Goal: Communication & Community: Connect with others

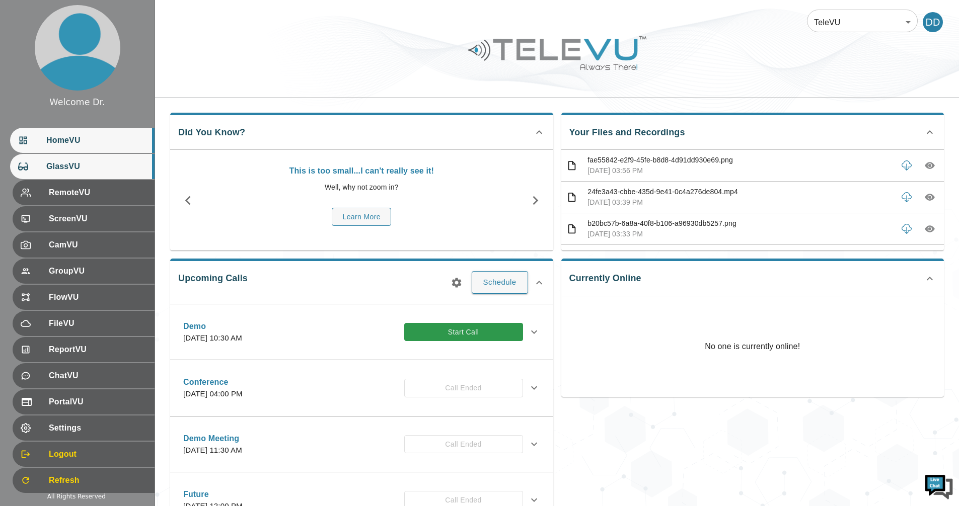
click at [72, 177] on div "GlassVU" at bounding box center [82, 166] width 144 height 25
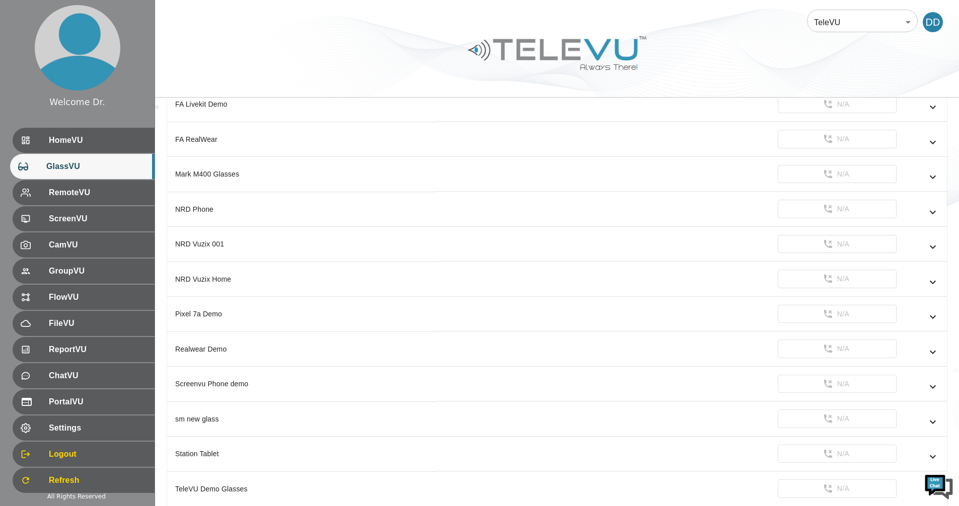
scroll to position [1064, 0]
click at [937, 315] on icon "simple table" at bounding box center [933, 315] width 12 height 12
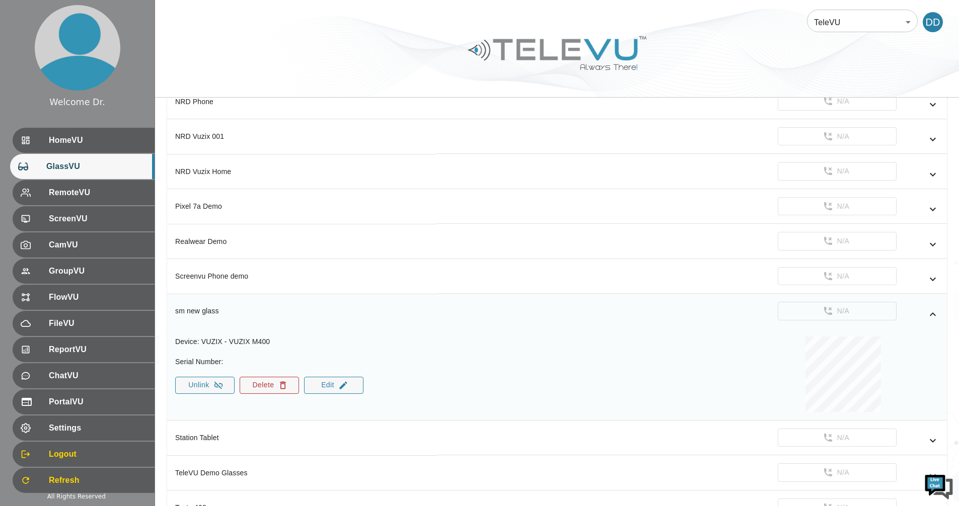
scroll to position [0, 0]
click at [266, 383] on button "Delete" at bounding box center [269, 385] width 59 height 17
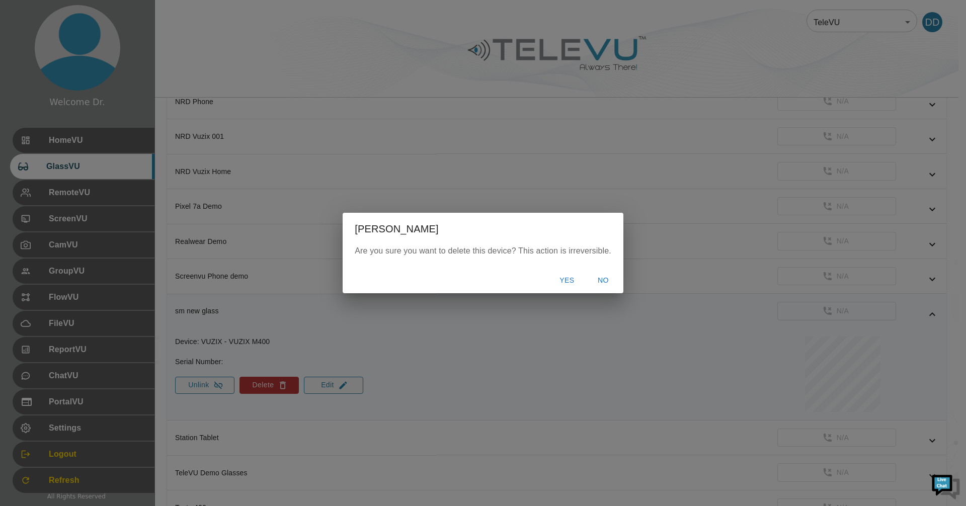
click at [570, 277] on button "Yes" at bounding box center [567, 280] width 32 height 19
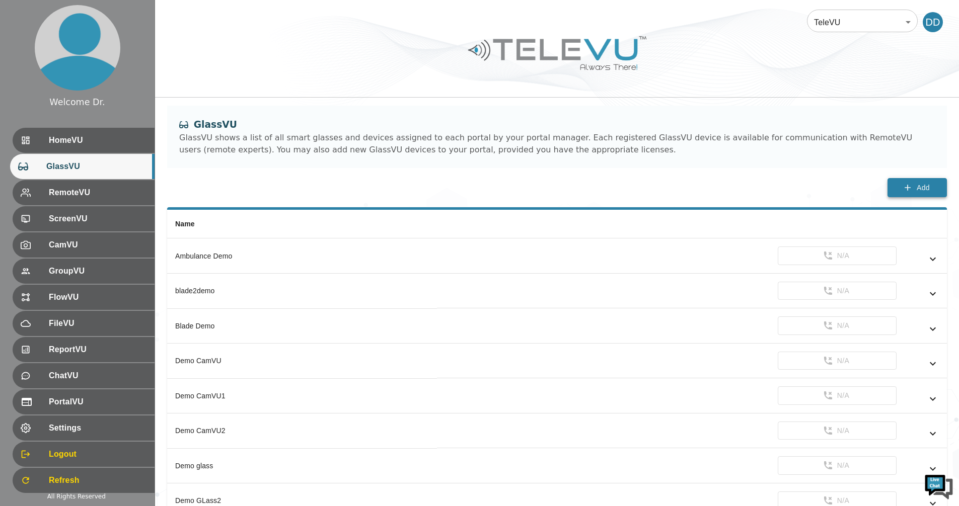
click at [906, 191] on icon "button" at bounding box center [907, 188] width 10 height 10
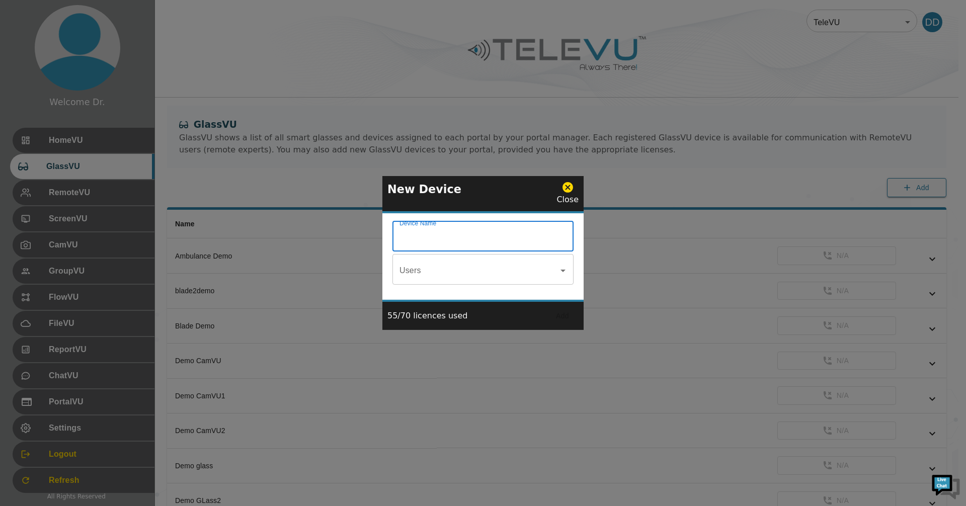
click at [456, 241] on input "Device Name" at bounding box center [483, 237] width 181 height 28
click at [565, 278] on div "Users" at bounding box center [483, 271] width 181 height 28
type input "SJCG-Demo"
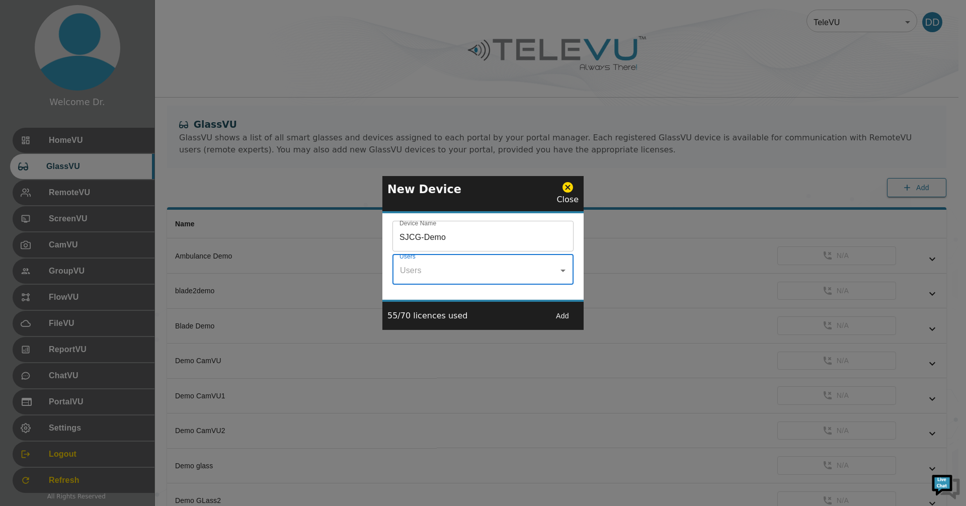
click at [569, 186] on icon at bounding box center [568, 187] width 11 height 11
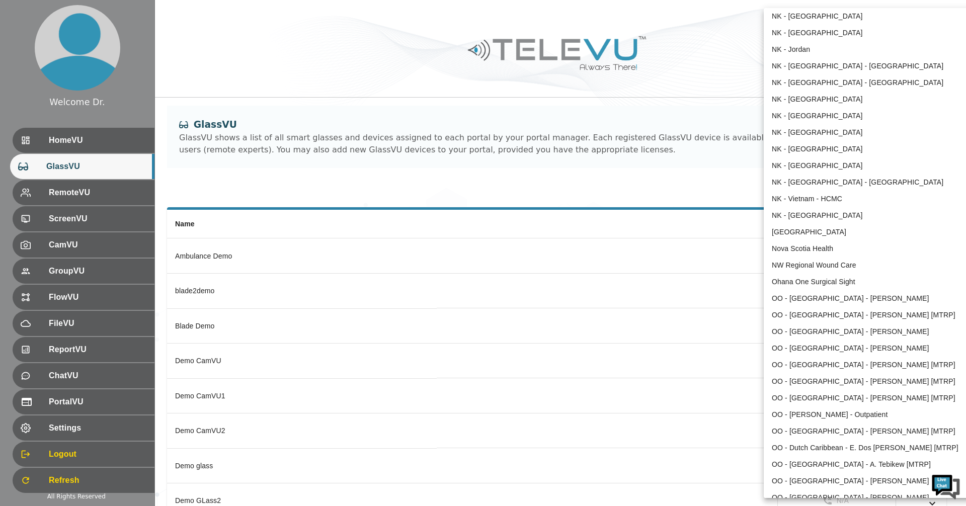
scroll to position [805, 0]
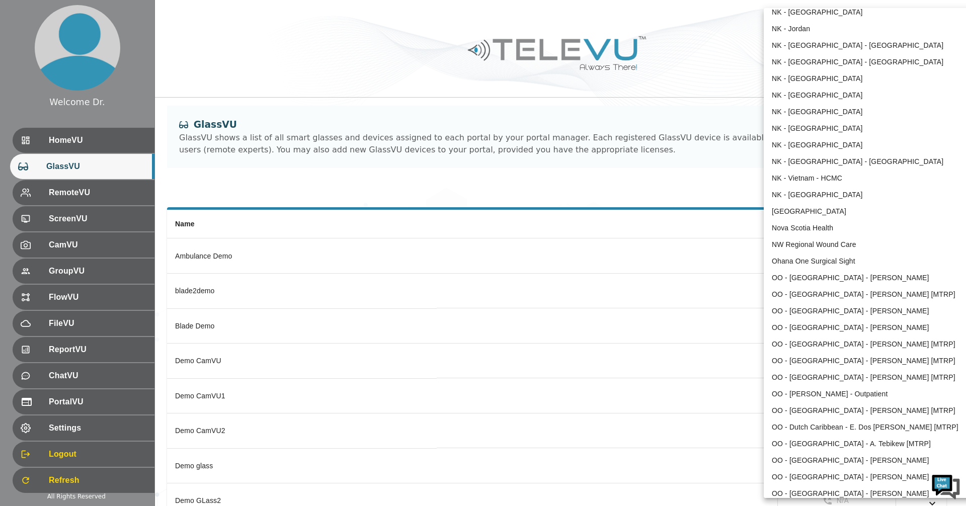
click at [866, 245] on li "NW Regional Wound Care" at bounding box center [868, 245] width 209 height 17
type input "121"
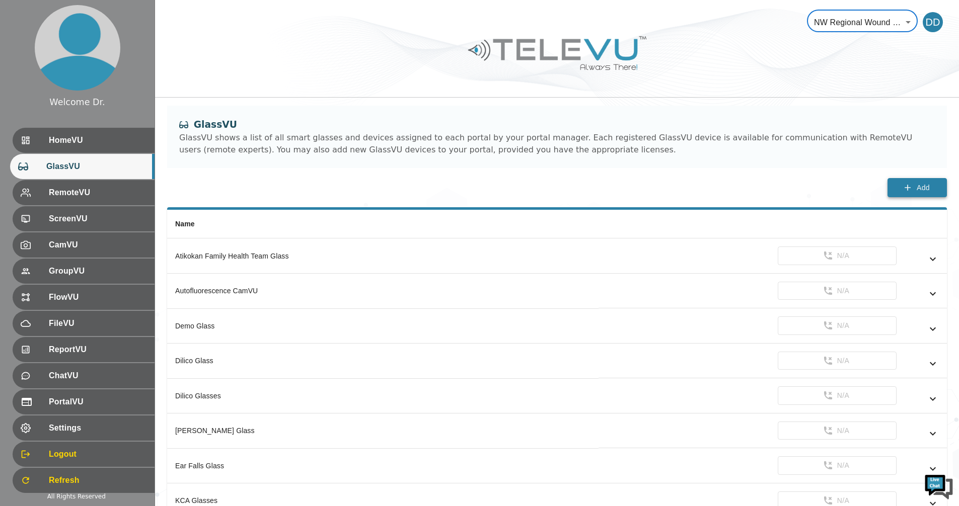
click at [915, 193] on button "Add" at bounding box center [916, 188] width 59 height 20
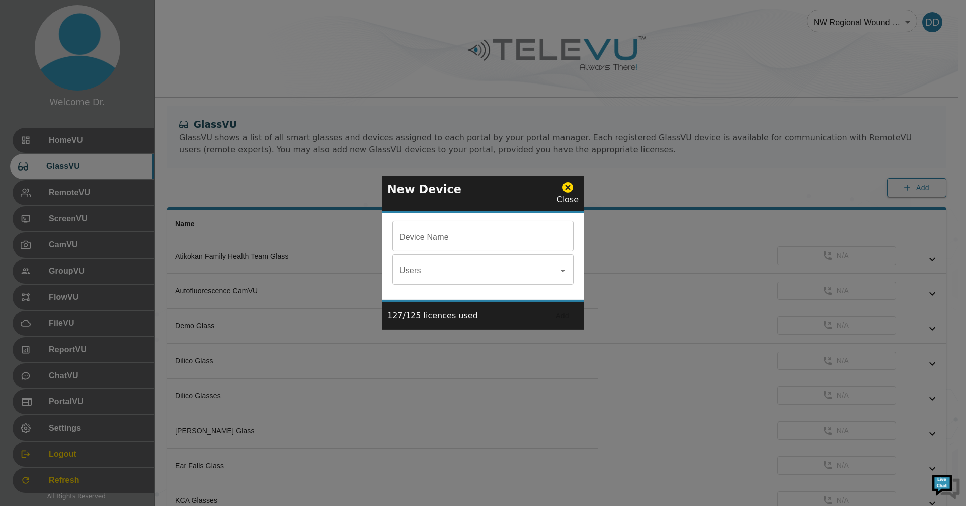
click at [452, 242] on input "Device Name" at bounding box center [483, 237] width 181 height 28
type input "SJCG-Demo"
click at [566, 268] on icon "Open" at bounding box center [563, 271] width 12 height 12
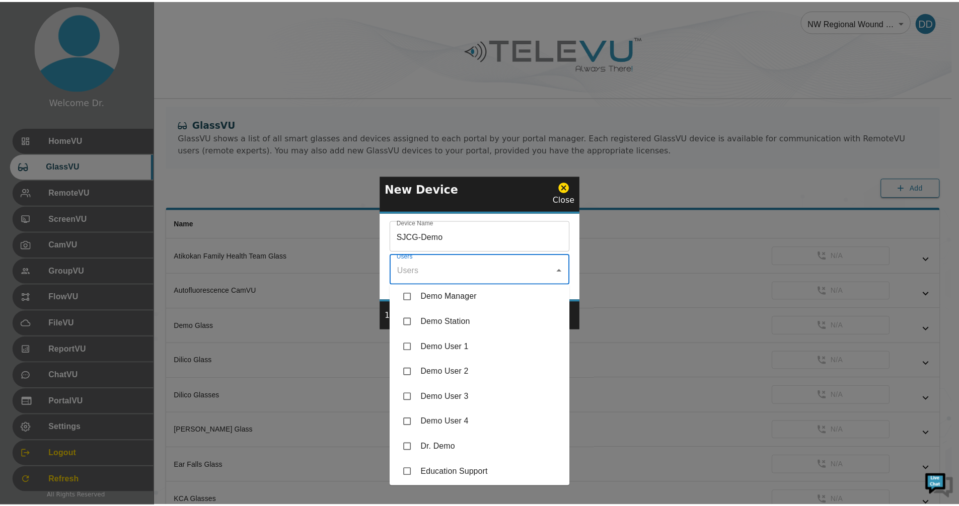
scroll to position [0, 0]
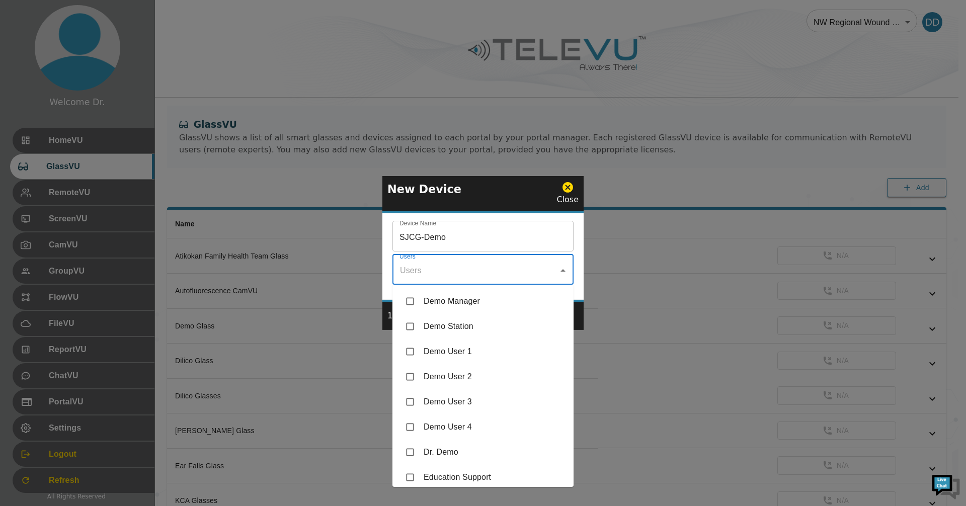
click at [582, 246] on div "Device Name SJCG-Demo Device Name Users Users" at bounding box center [483, 256] width 201 height 87
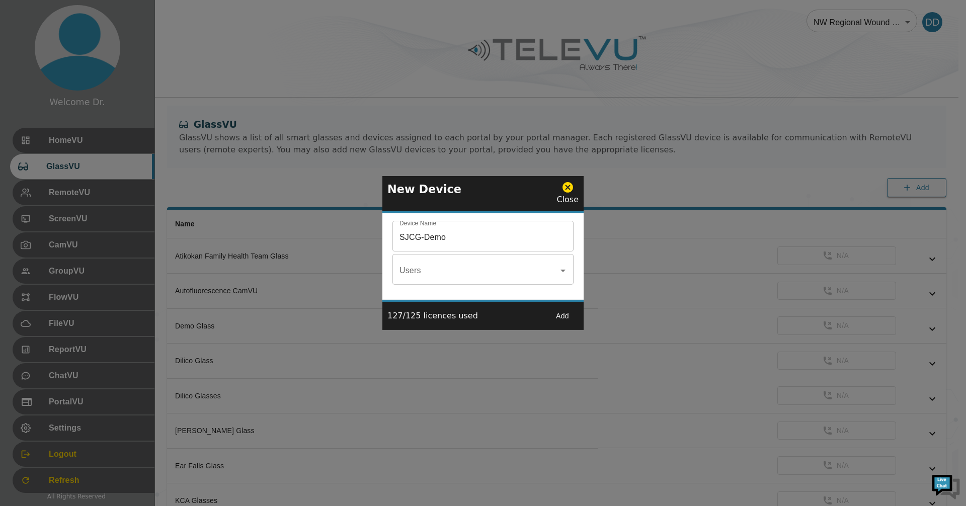
click at [564, 317] on button "Add" at bounding box center [563, 316] width 32 height 19
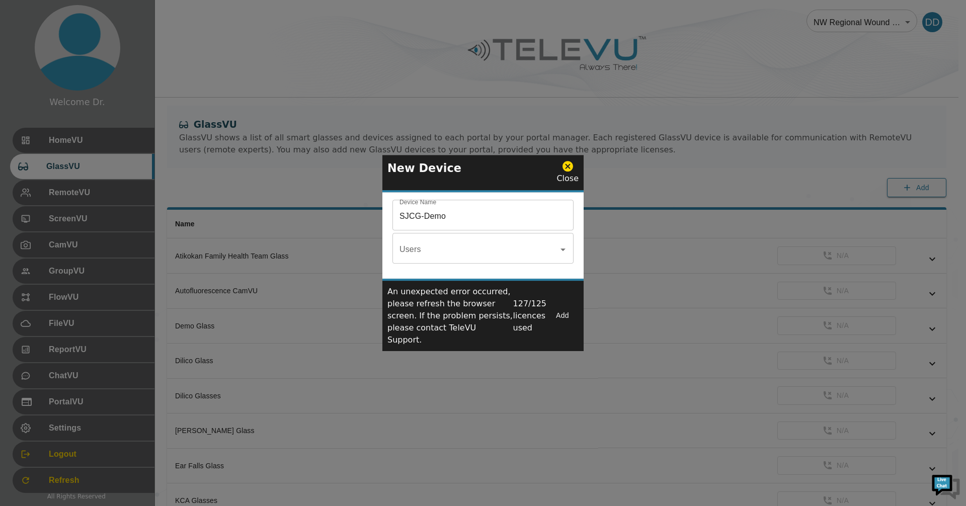
click at [569, 173] on icon at bounding box center [568, 166] width 13 height 13
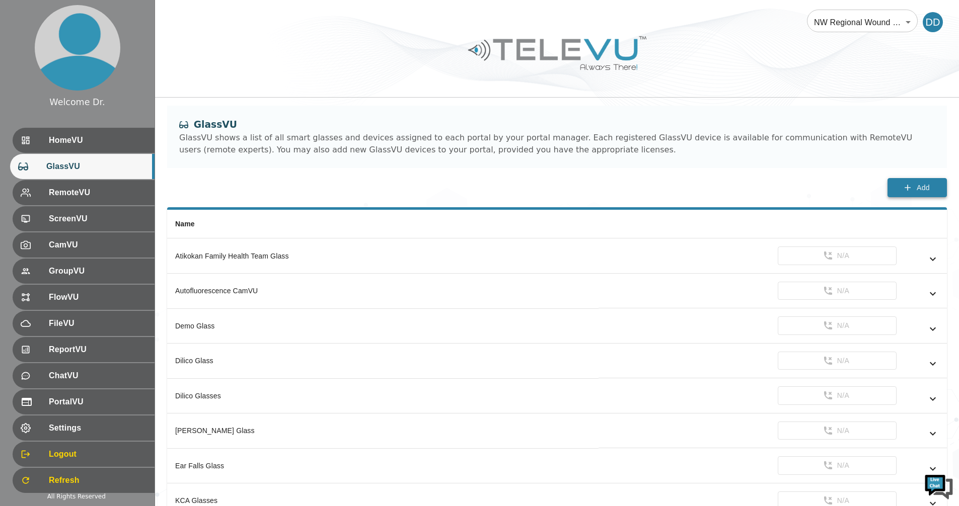
click at [920, 187] on span "Add" at bounding box center [923, 188] width 13 height 13
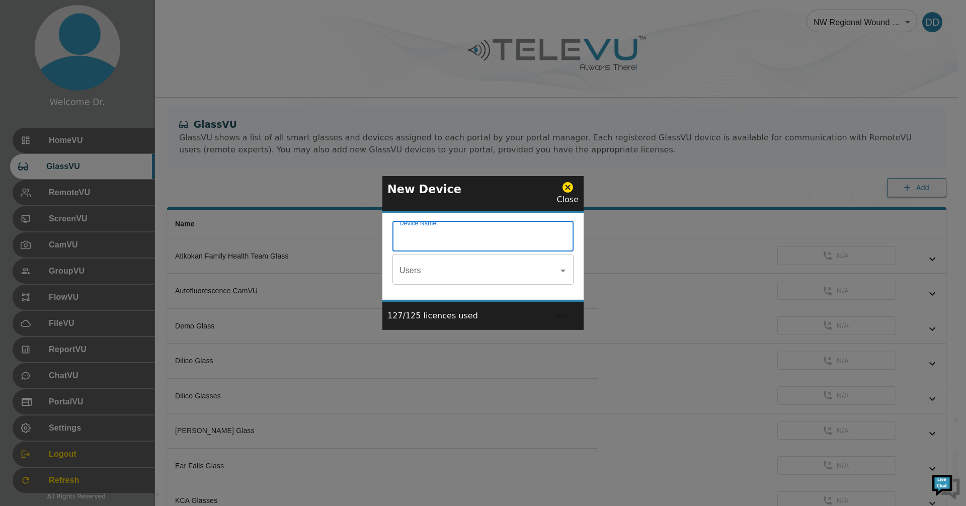
click at [491, 240] on input "Device Name" at bounding box center [483, 237] width 181 height 28
type input "SJCG-Demo"
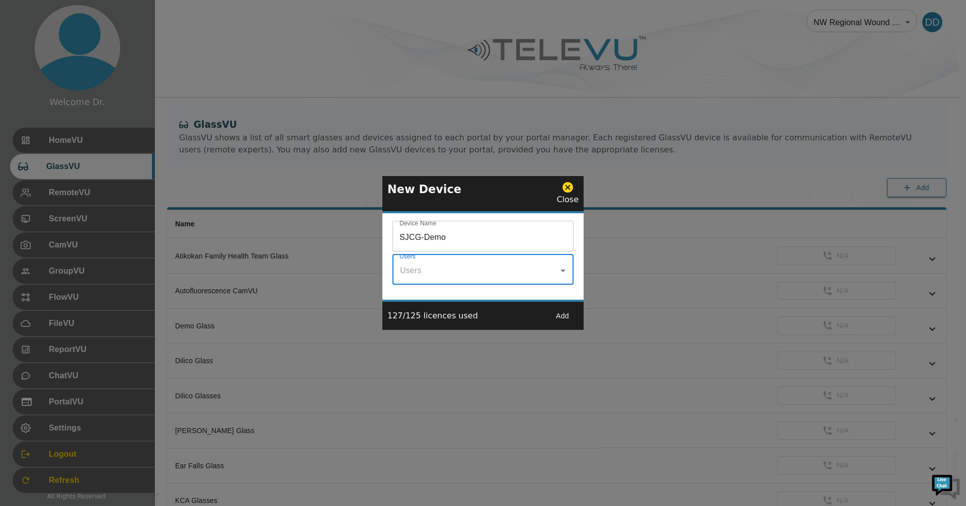
click at [565, 275] on icon "Open" at bounding box center [563, 271] width 12 height 12
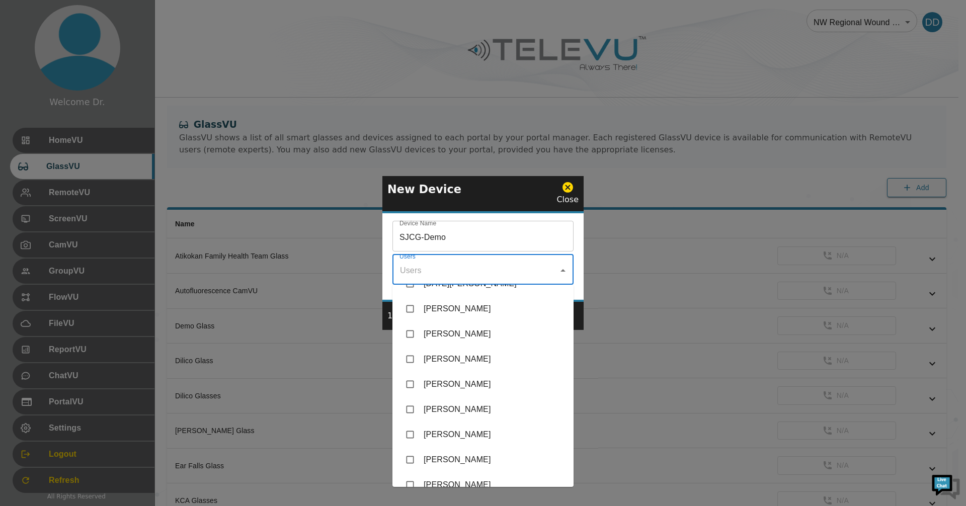
scroll to position [1963, 0]
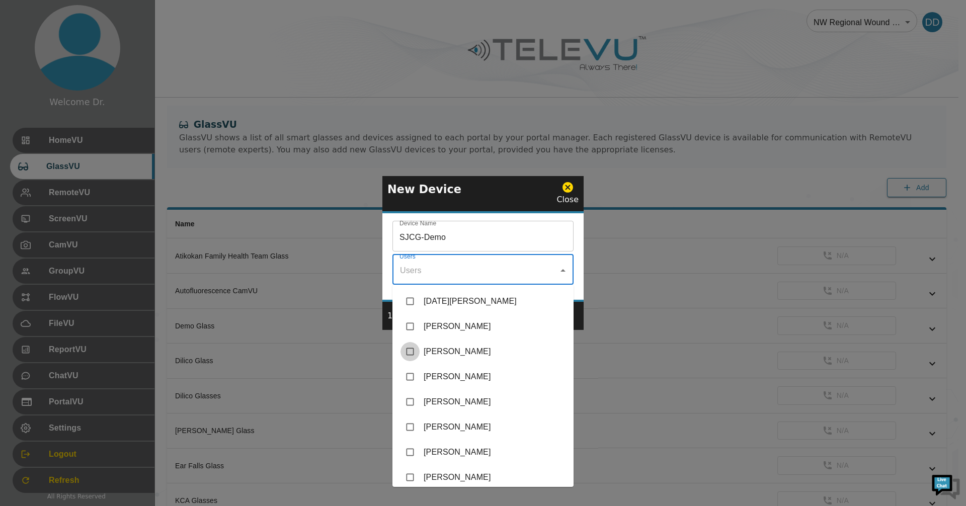
click at [410, 352] on input "checkbox" at bounding box center [410, 351] width 19 height 19
checkbox input "true"
click at [579, 249] on div "Device Name SJCG-Demo Device Name Users [PERSON_NAME] Users" at bounding box center [483, 256] width 201 height 87
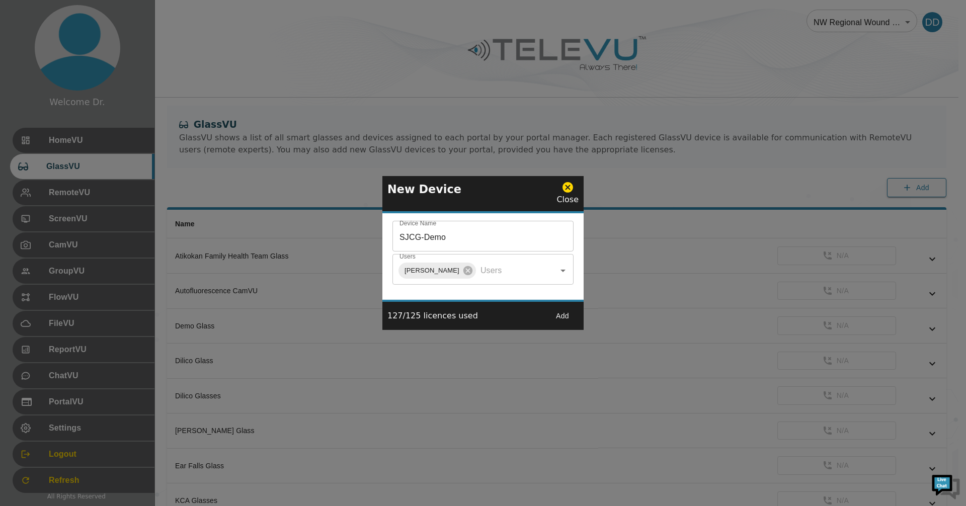
click at [564, 318] on button "Add" at bounding box center [563, 316] width 32 height 19
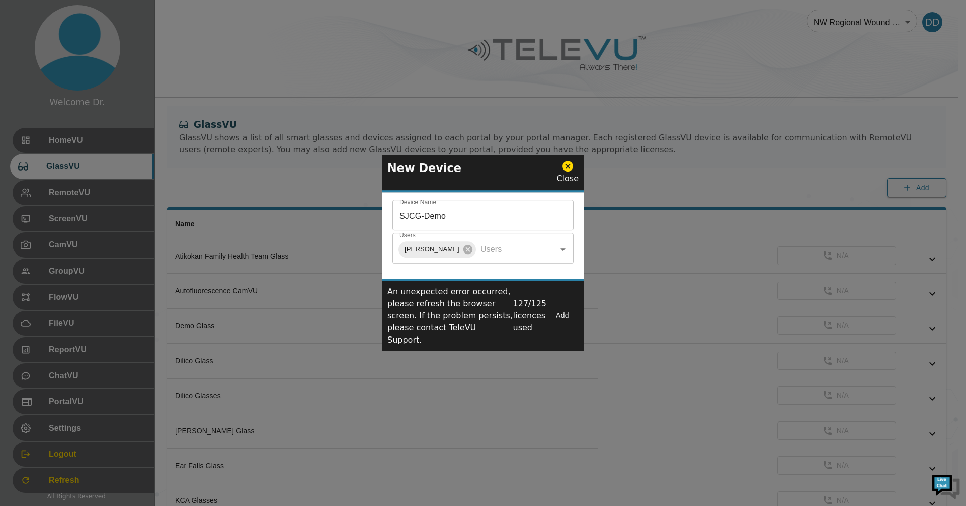
click at [564, 318] on button "Add" at bounding box center [563, 316] width 32 height 19
click at [571, 172] on icon at bounding box center [568, 167] width 11 height 11
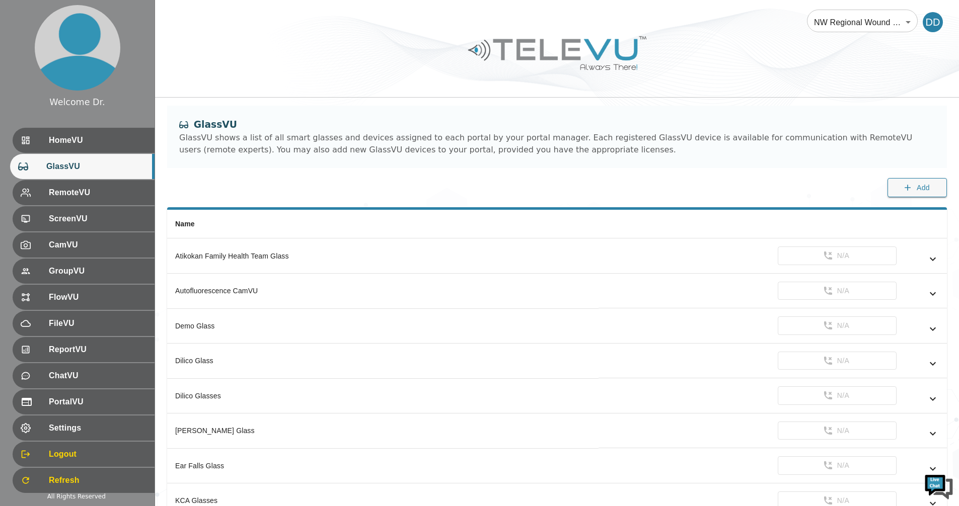
click at [886, 23] on body "Welcome Dr. HomeVU GlassVU RemoteVU ScreenVU CamVU GroupVU FlowVU FileVU Report…" at bounding box center [479, 510] width 959 height 1020
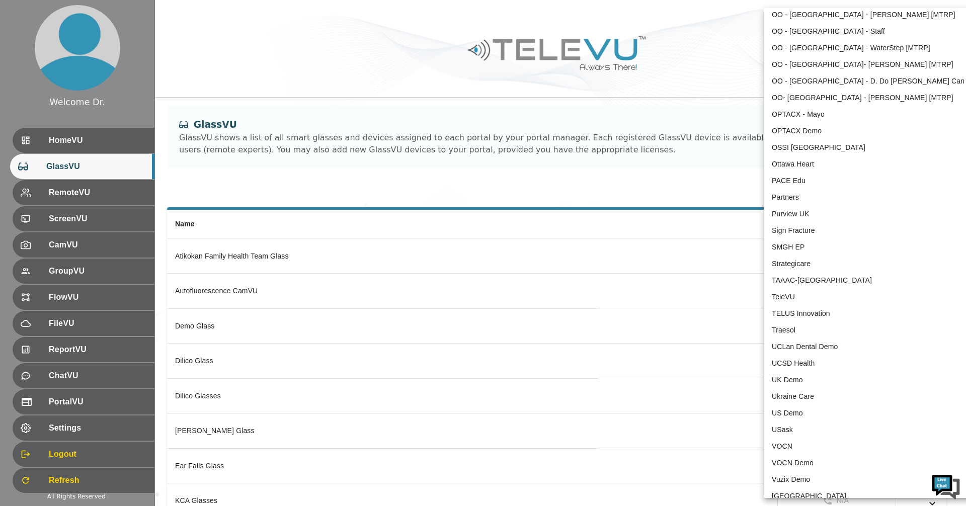
scroll to position [1976, 0]
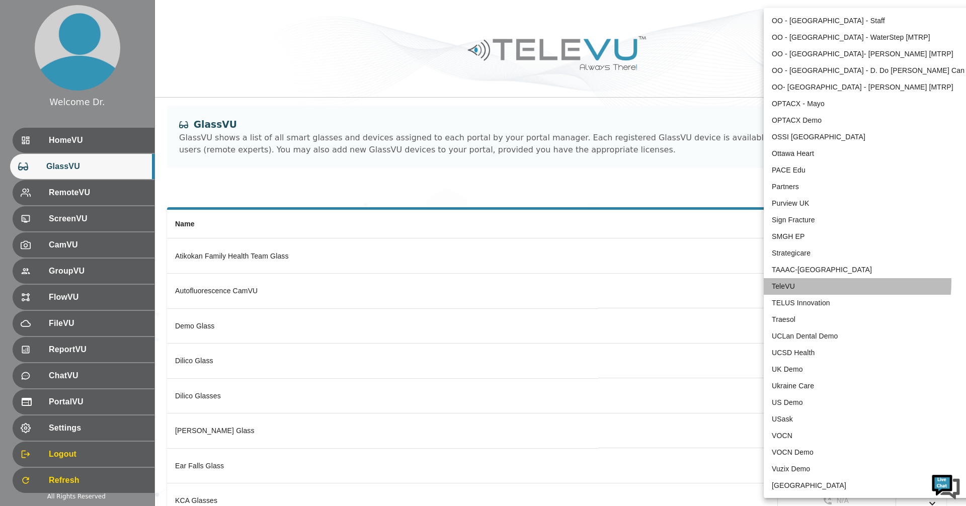
click at [806, 282] on li "TeleVU" at bounding box center [868, 286] width 209 height 17
type input "1"
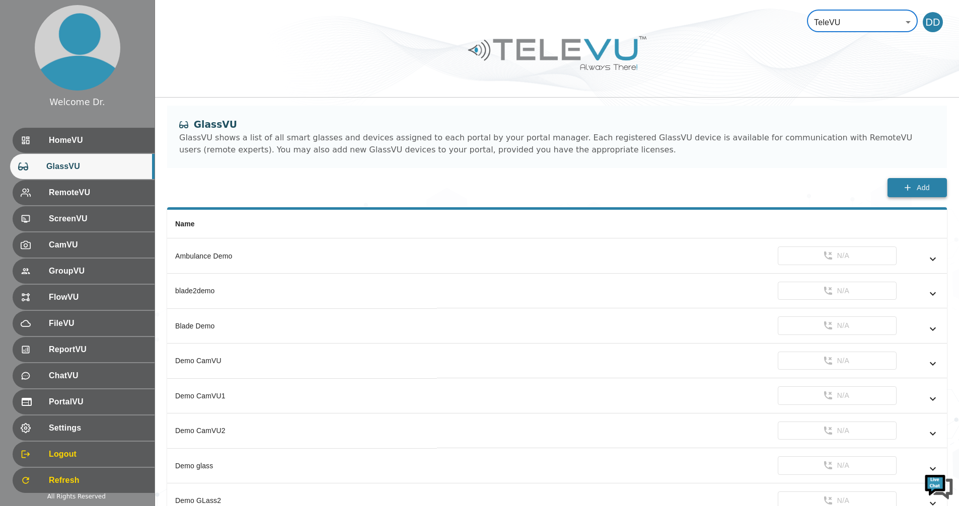
click at [919, 189] on span "Add" at bounding box center [923, 188] width 13 height 13
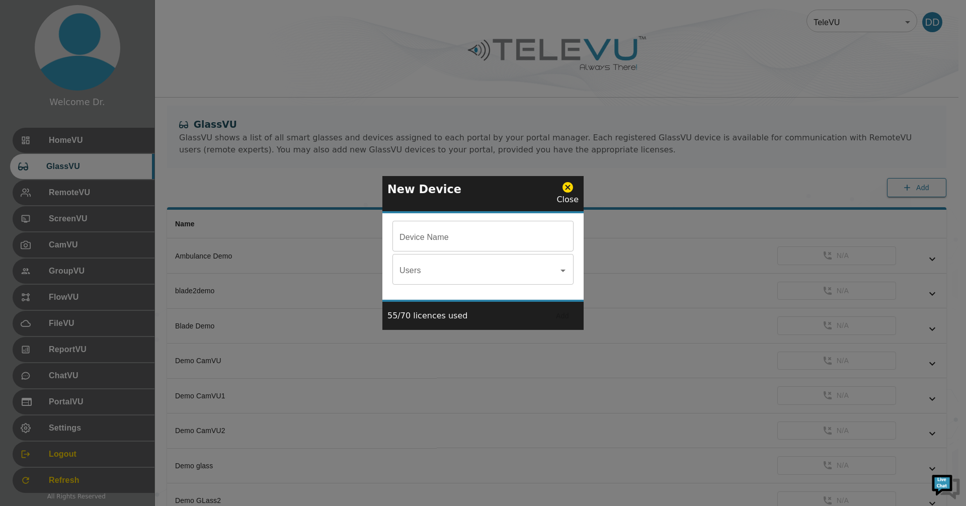
click at [462, 245] on input "Device Name" at bounding box center [483, 237] width 181 height 28
type input "SJCG-Demo"
click at [436, 276] on input "Users" at bounding box center [475, 270] width 157 height 19
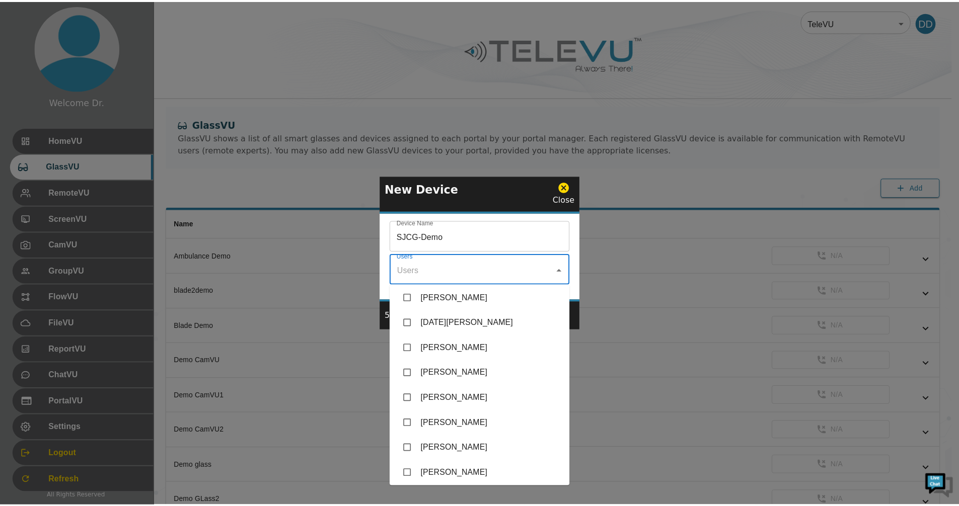
scroll to position [1912, 0]
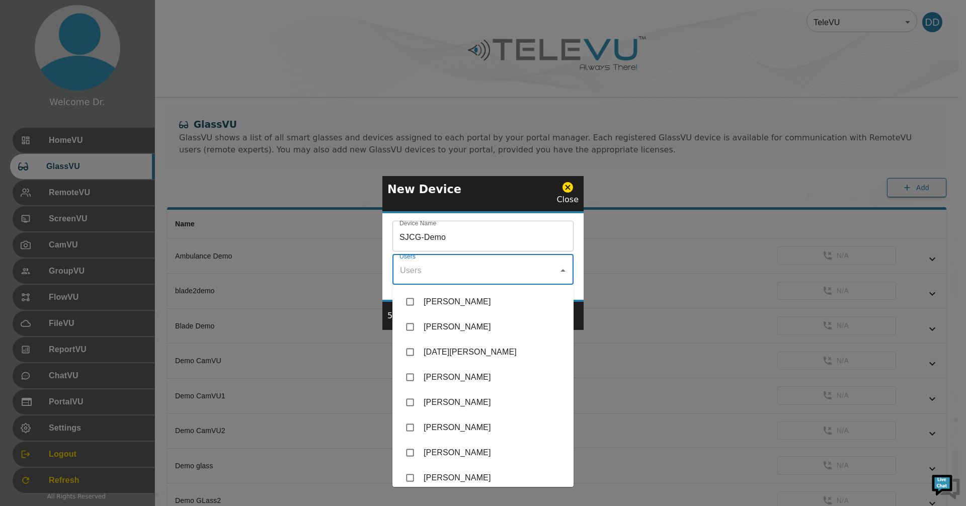
click at [409, 401] on input "checkbox" at bounding box center [410, 402] width 19 height 19
checkbox input "true"
click at [578, 291] on div "Device Name SJCG-Demo Device Name Users [PERSON_NAME] Users" at bounding box center [483, 256] width 201 height 87
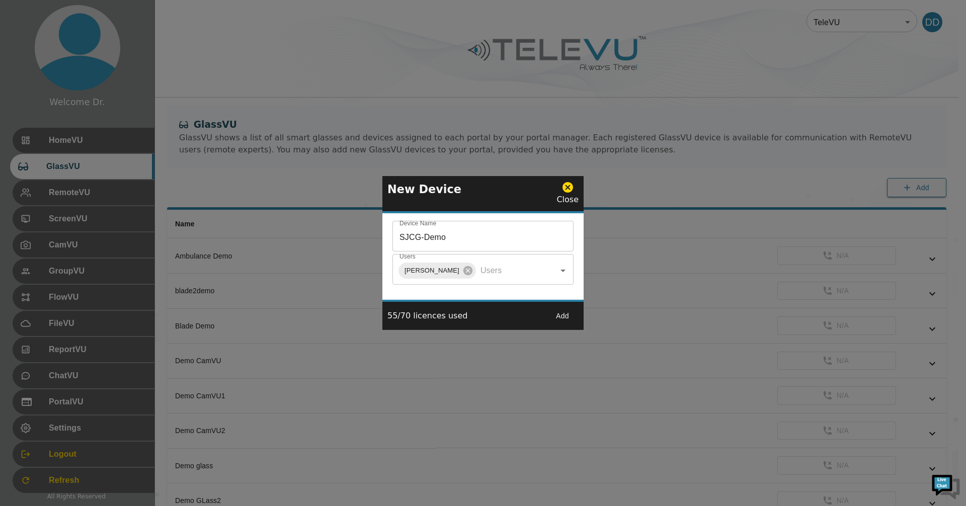
click at [564, 313] on button "Add" at bounding box center [563, 316] width 32 height 19
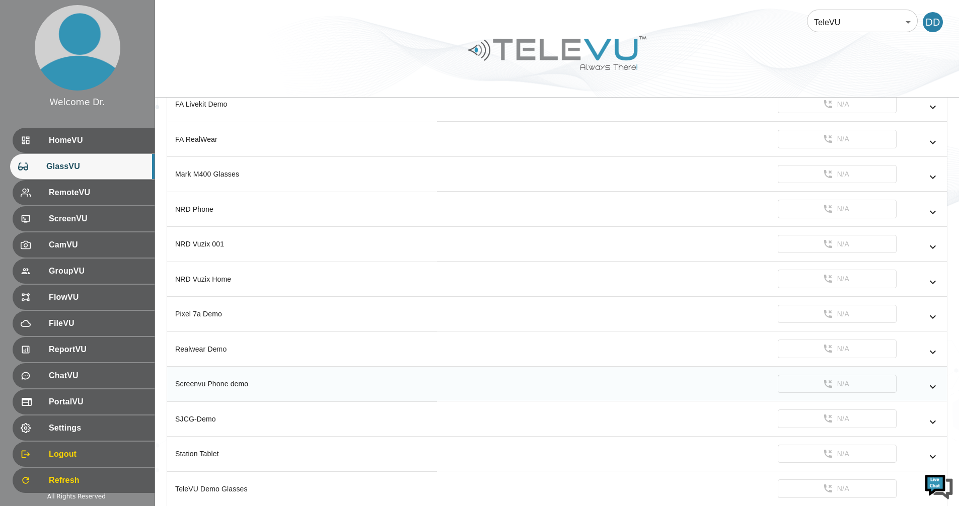
scroll to position [1064, 0]
click at [929, 313] on icon "simple table" at bounding box center [933, 315] width 12 height 12
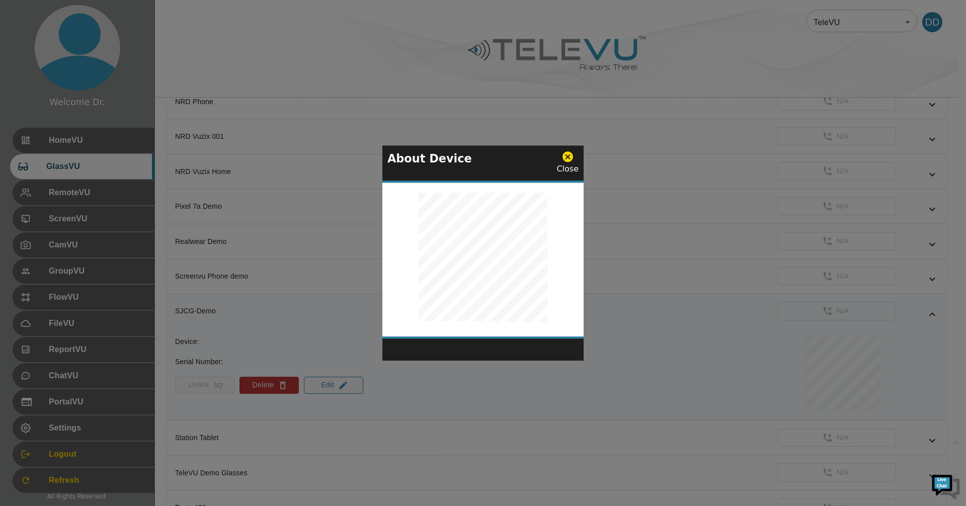
click at [565, 160] on icon at bounding box center [568, 157] width 11 height 11
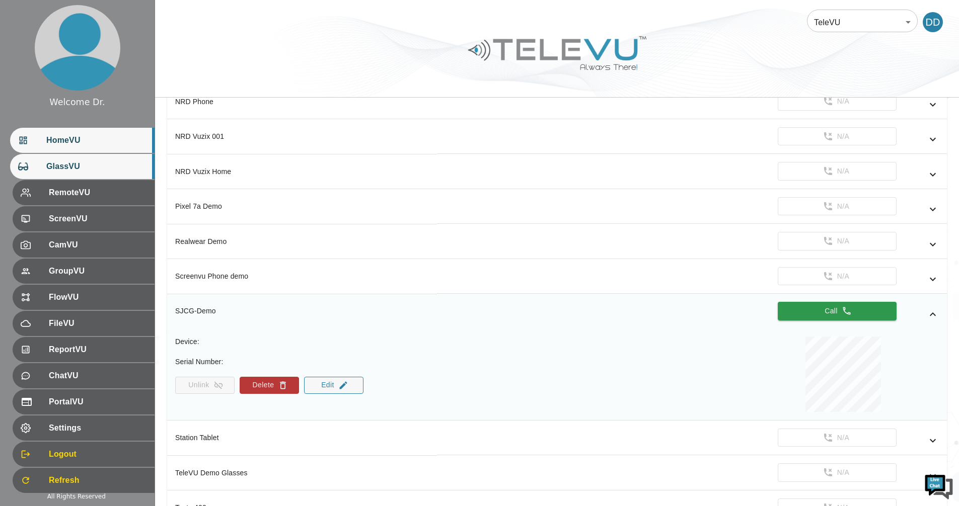
click at [62, 146] on span "HomeVU" at bounding box center [96, 140] width 100 height 12
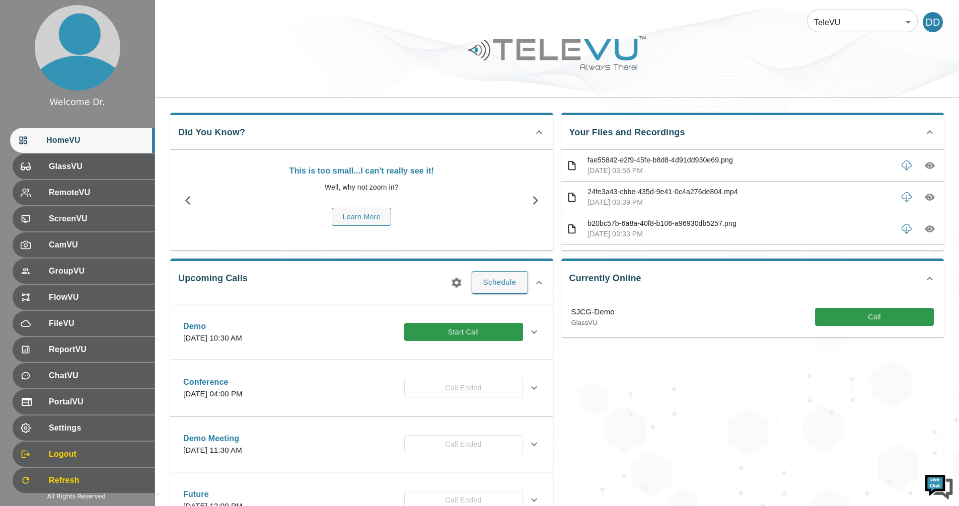
click at [908, 328] on div "SJCG-Demo GlassVU Call" at bounding box center [752, 316] width 383 height 41
click at [906, 324] on button "Call" at bounding box center [874, 317] width 119 height 19
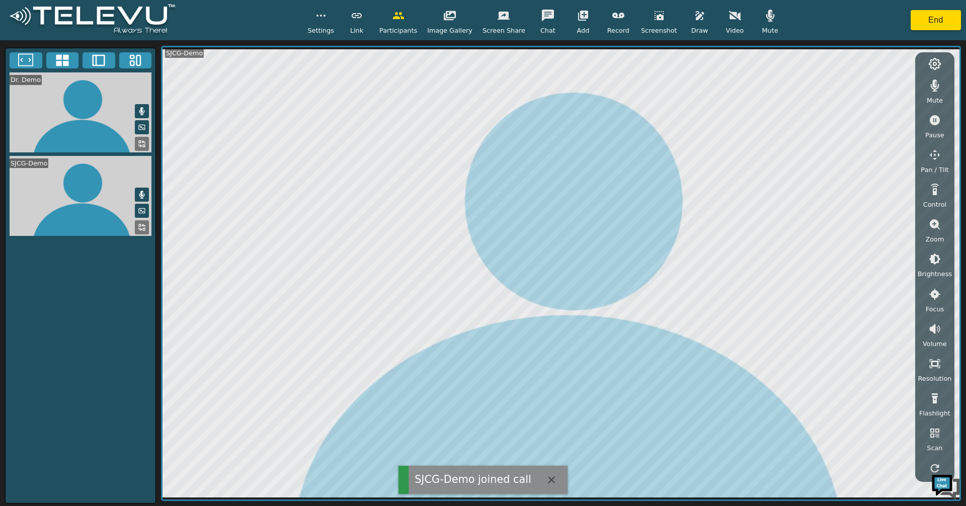
click at [694, 20] on icon "button" at bounding box center [700, 16] width 12 height 12
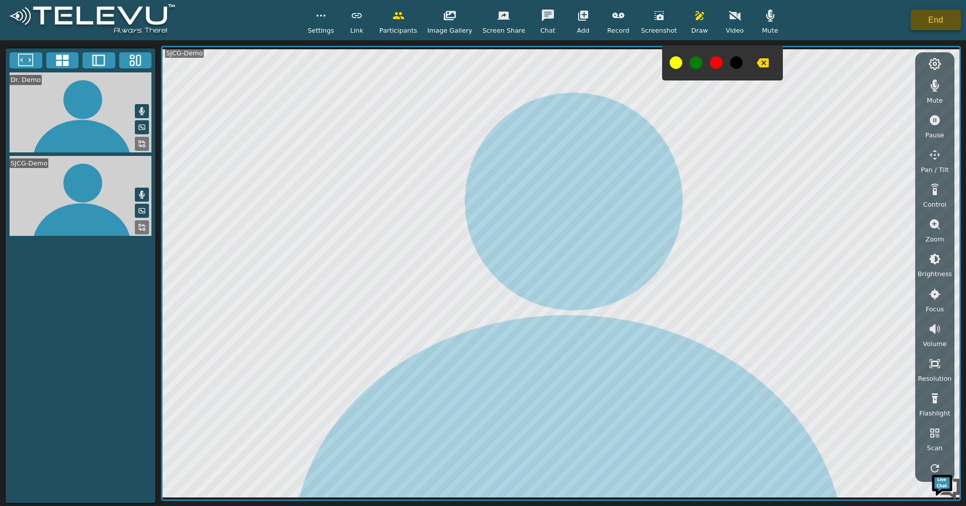
click at [941, 18] on button "End" at bounding box center [936, 20] width 50 height 20
